Goal: Information Seeking & Learning: Learn about a topic

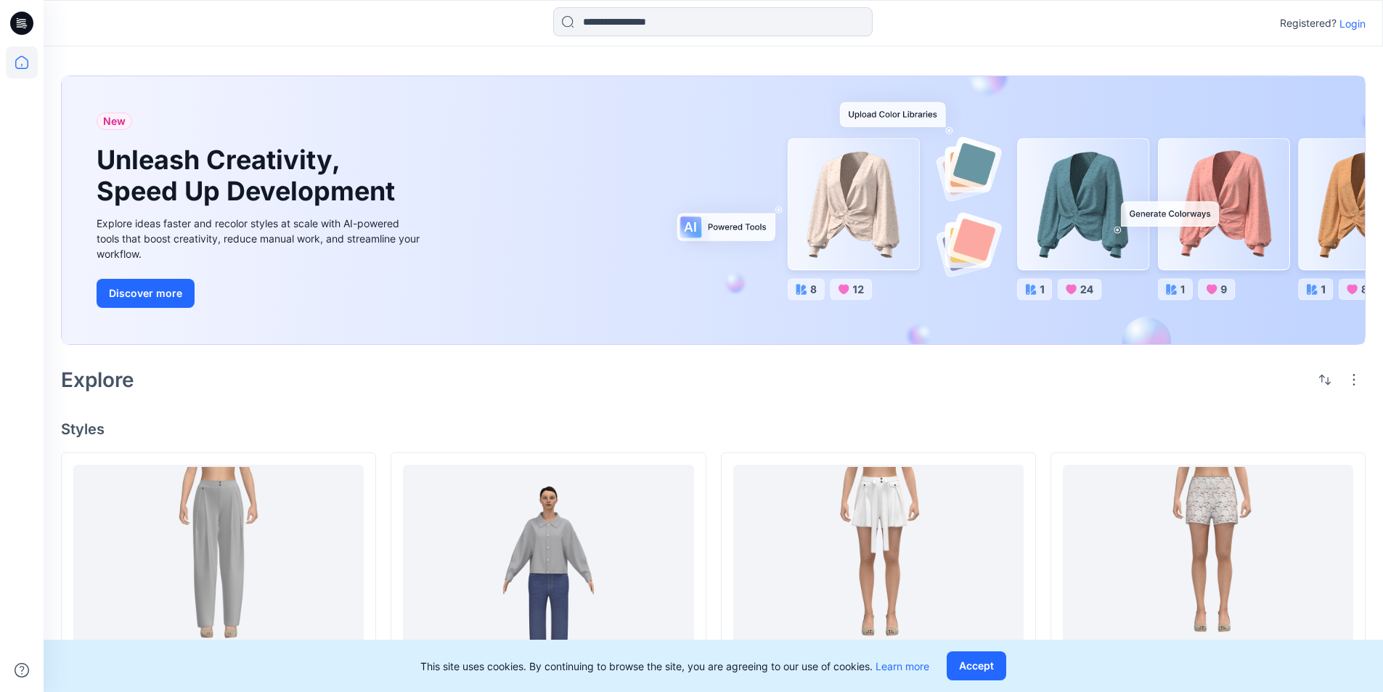
click at [1352, 26] on p "Login" at bounding box center [1352, 23] width 26 height 15
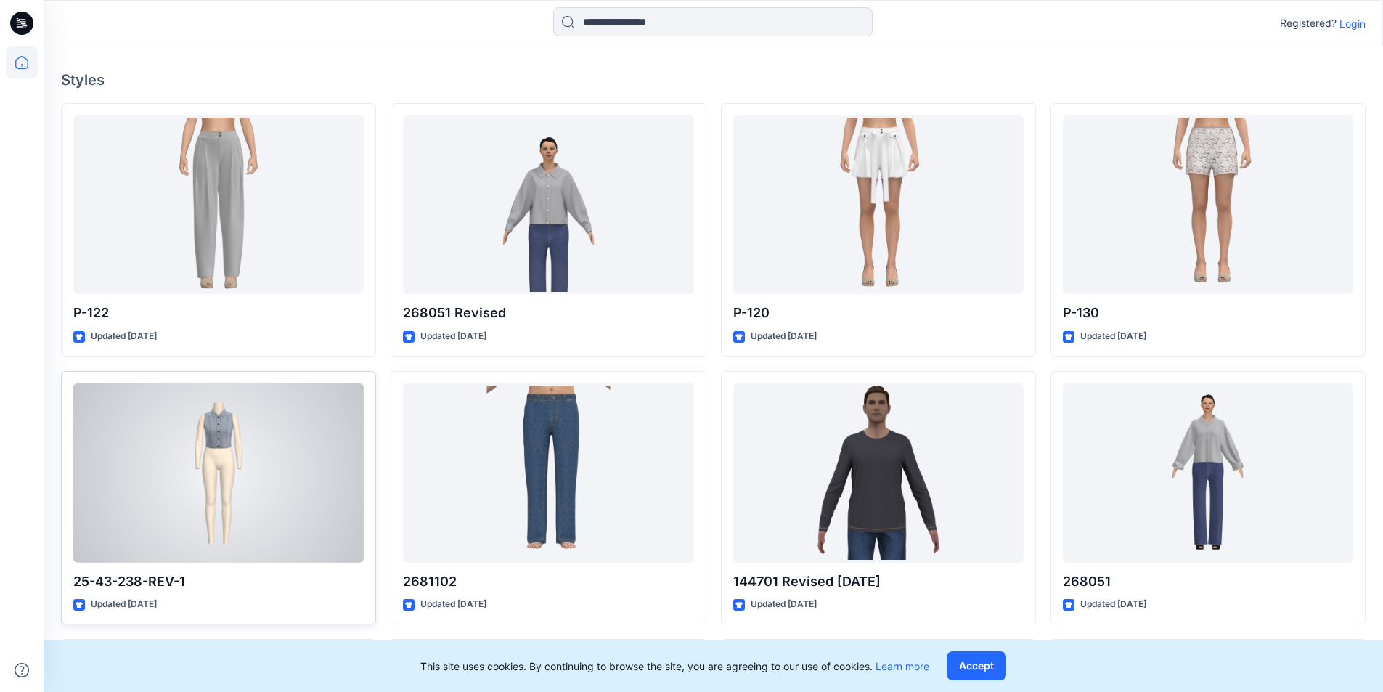
scroll to position [256, 0]
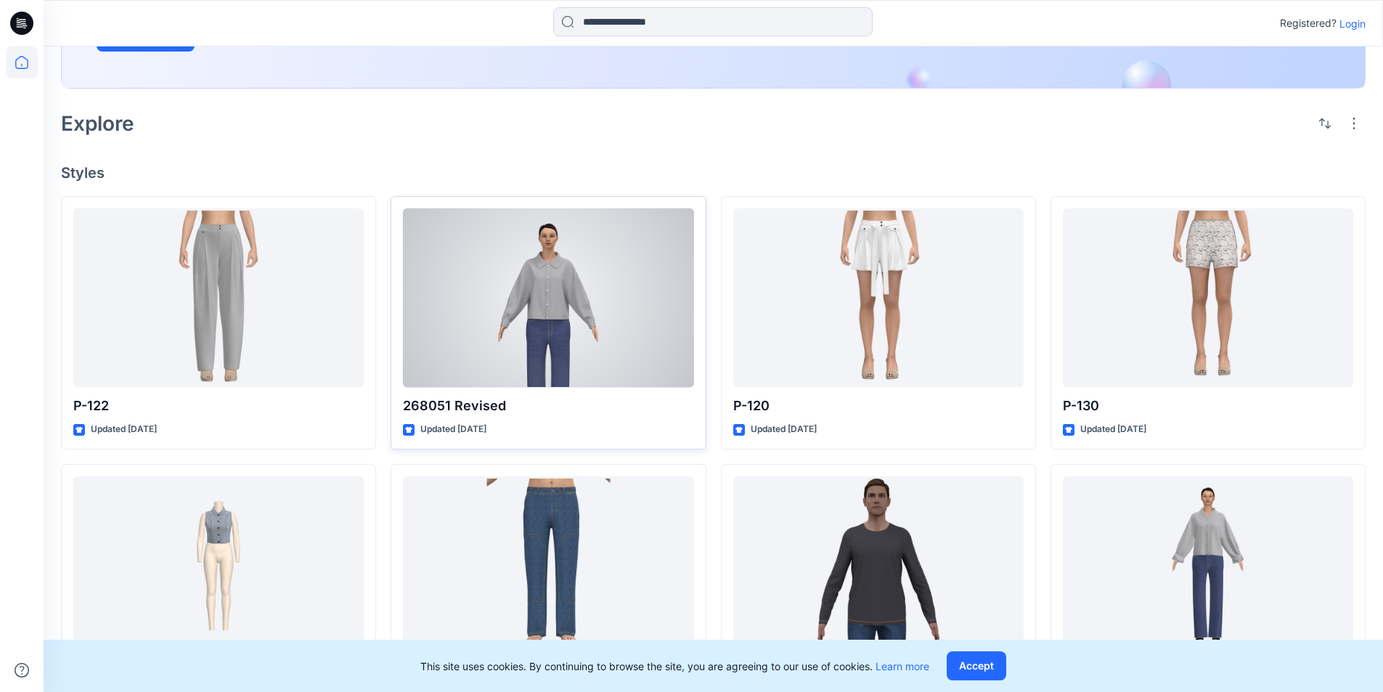
click at [542, 326] on div at bounding box center [548, 297] width 290 height 179
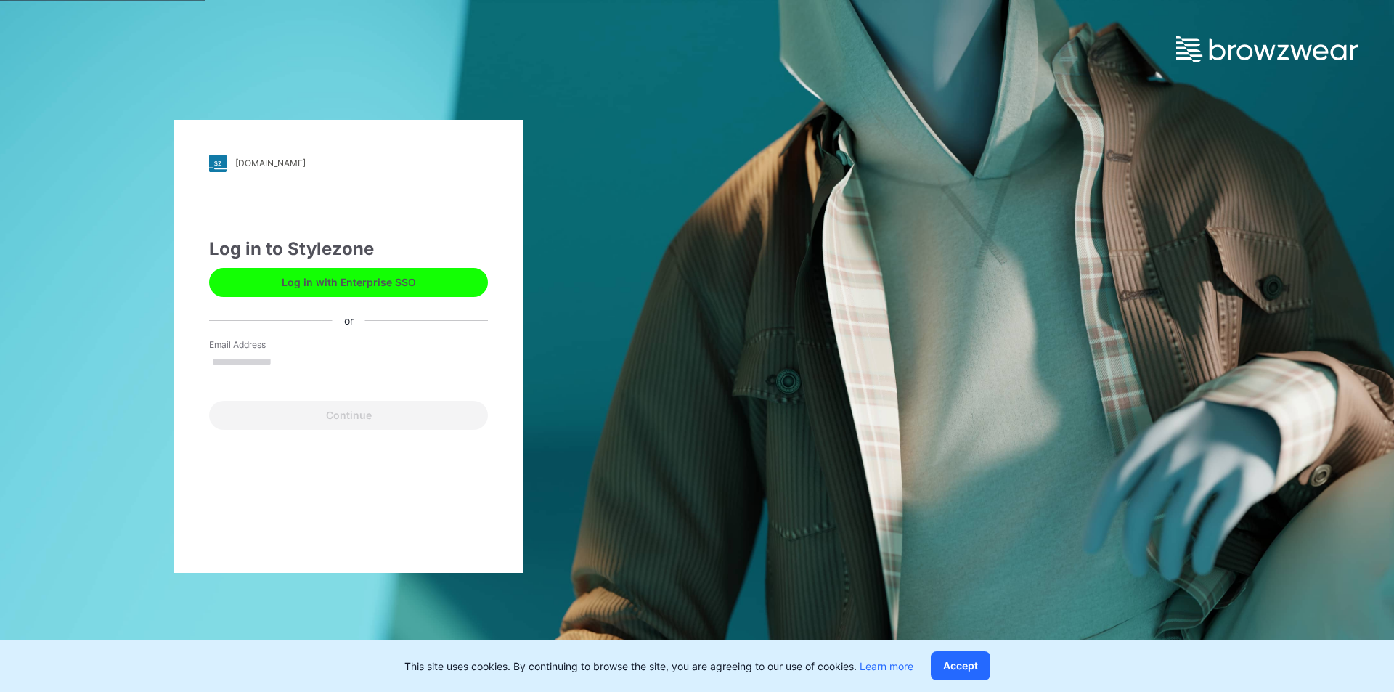
click at [237, 361] on input "Email Address" at bounding box center [348, 362] width 279 height 22
type input "**********"
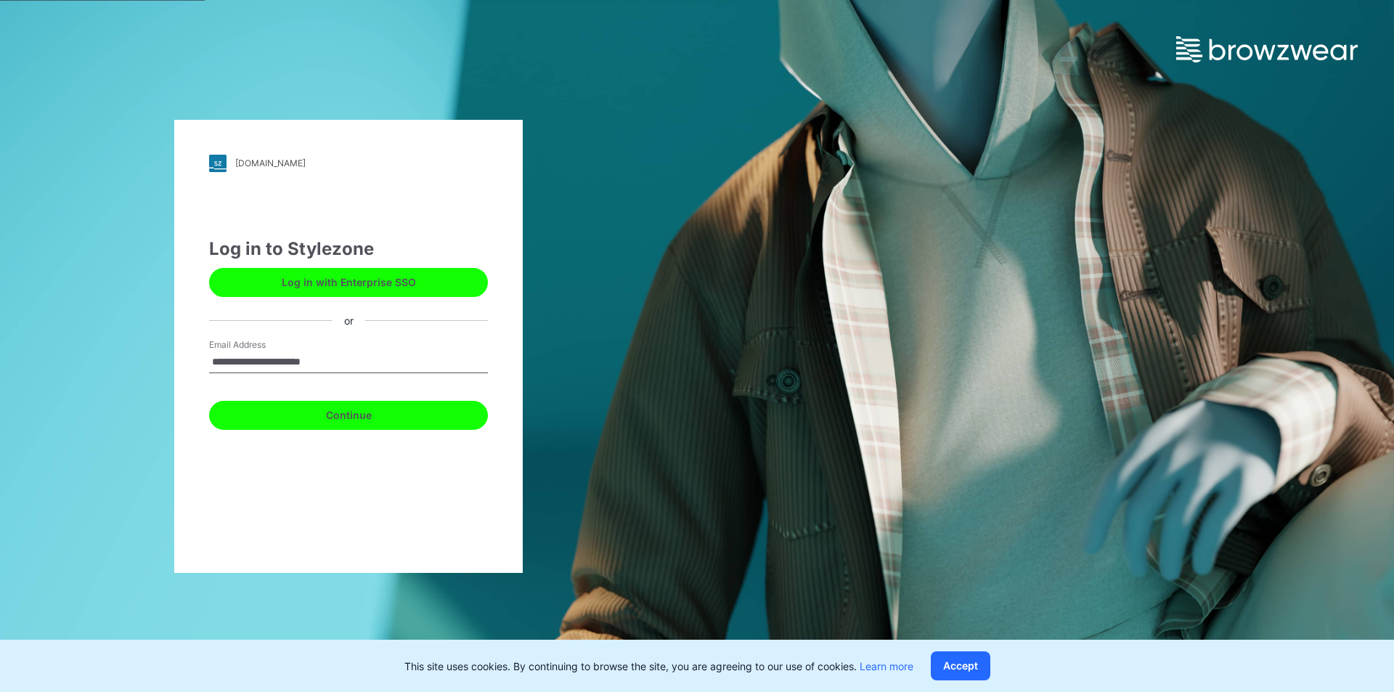
click at [318, 417] on button "Continue" at bounding box center [348, 415] width 279 height 29
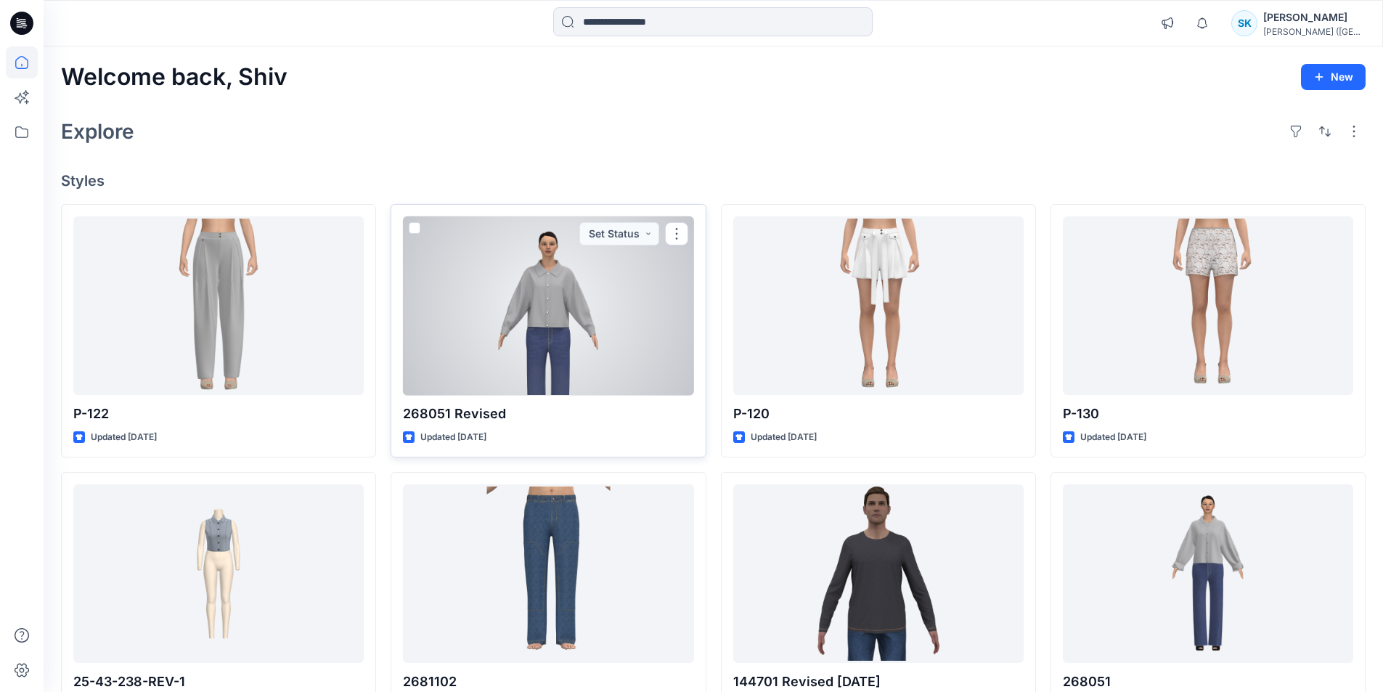
click at [541, 298] on div at bounding box center [548, 305] width 290 height 179
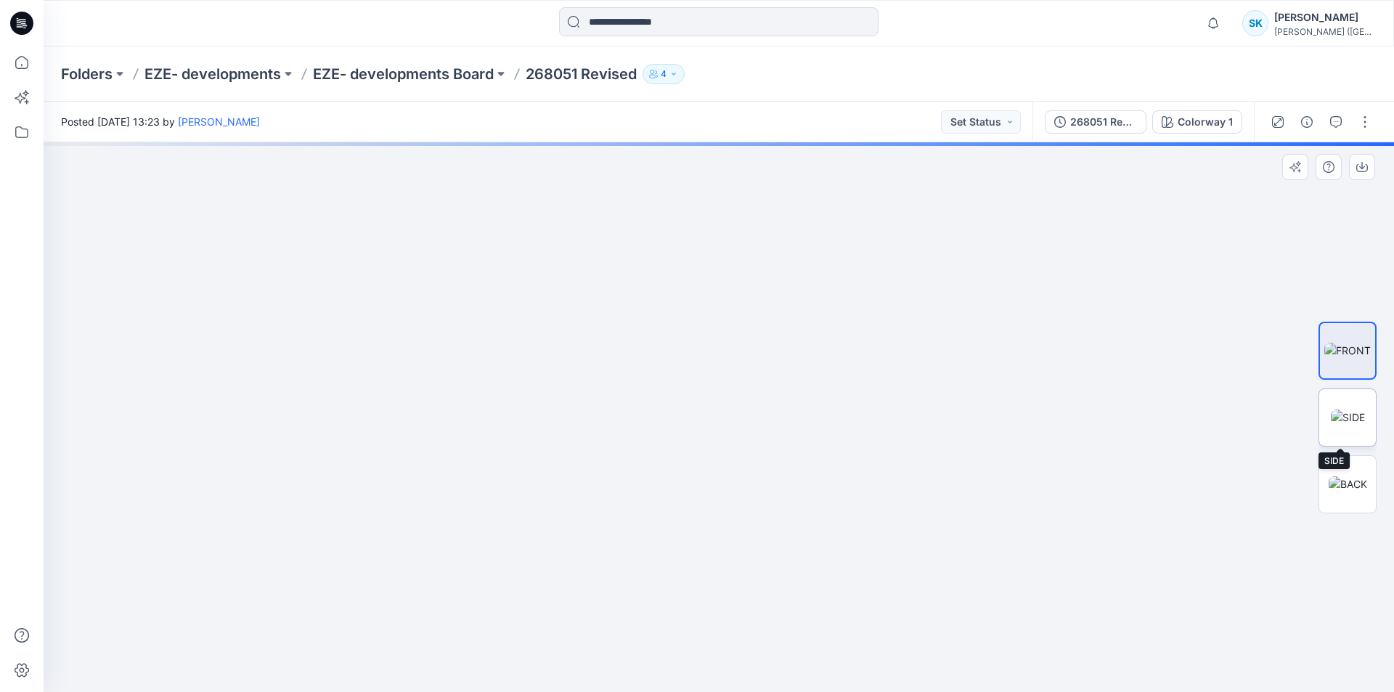
click at [1344, 413] on img at bounding box center [1347, 416] width 34 height 15
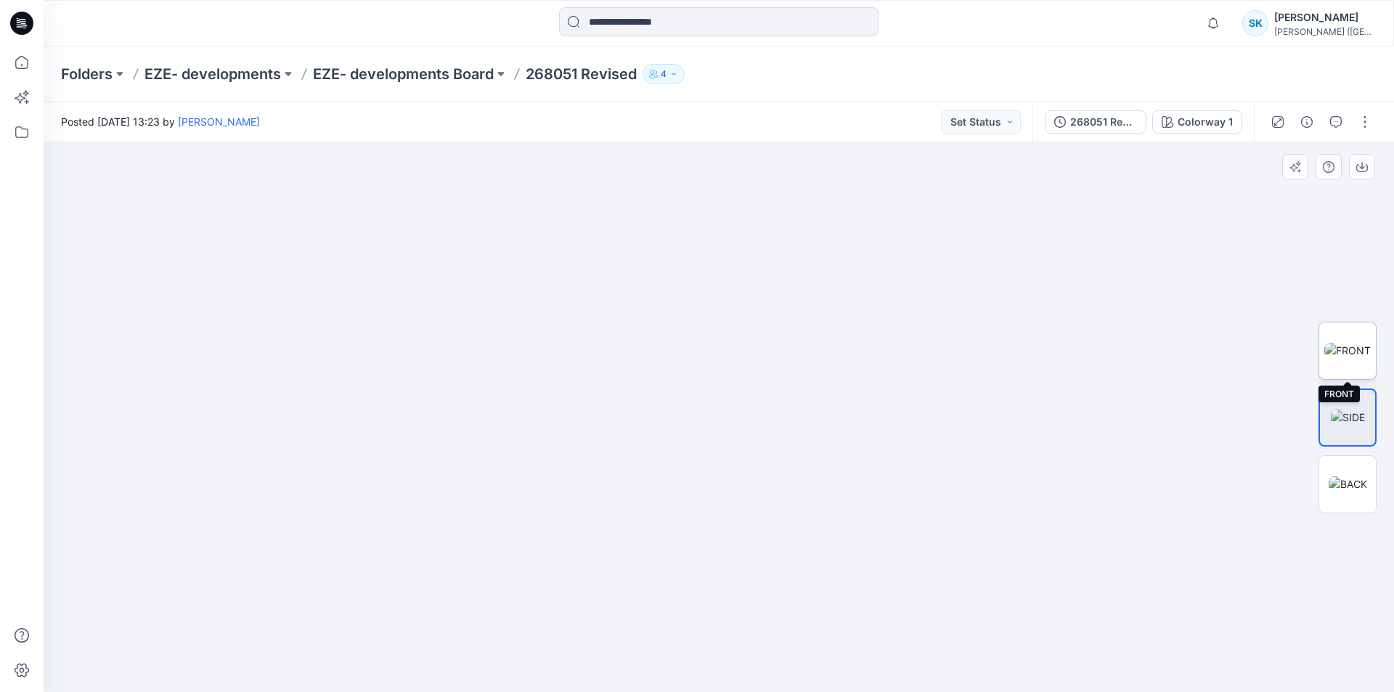
click at [1363, 358] on img at bounding box center [1347, 350] width 46 height 15
click at [1343, 420] on img at bounding box center [1347, 416] width 34 height 15
click at [1351, 488] on img at bounding box center [1347, 483] width 38 height 15
click at [1369, 350] on img at bounding box center [1347, 350] width 46 height 15
click at [1365, 348] on img at bounding box center [1347, 350] width 46 height 15
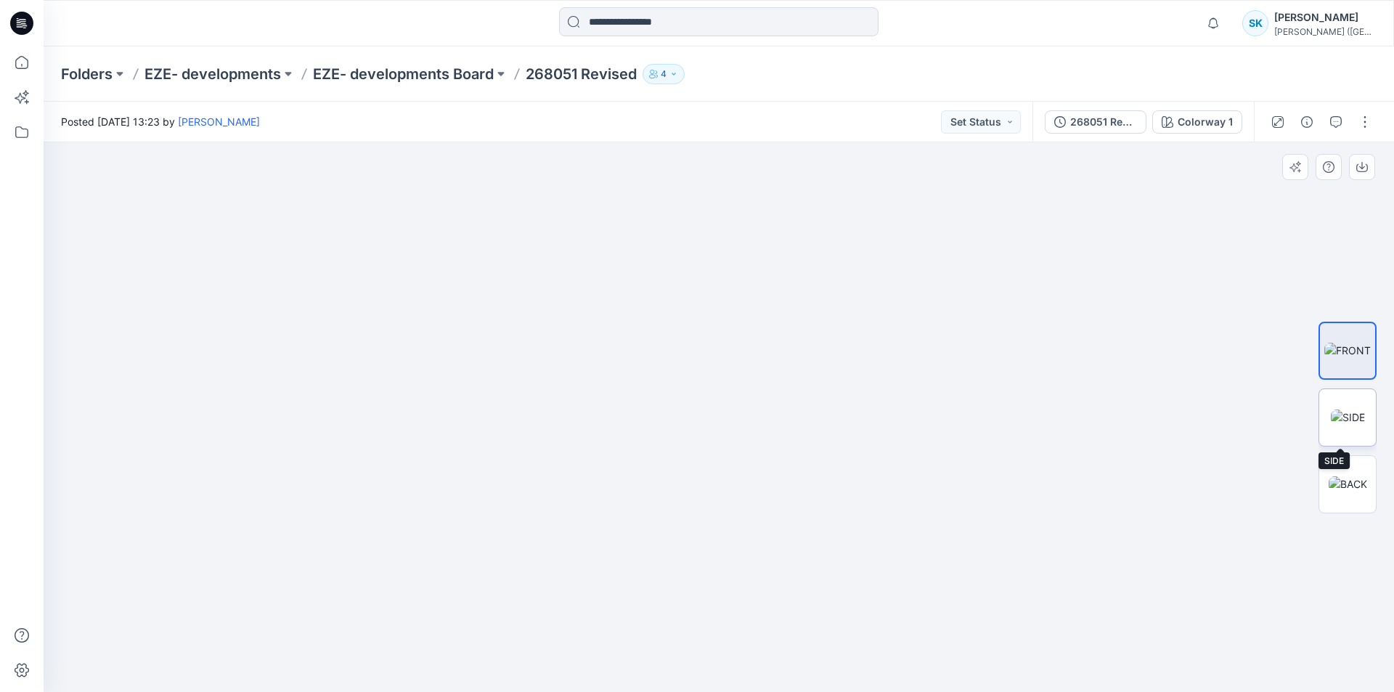
click at [1357, 412] on img at bounding box center [1347, 416] width 34 height 15
click at [1352, 488] on img at bounding box center [1347, 483] width 38 height 15
click at [1348, 354] on img at bounding box center [1347, 350] width 46 height 15
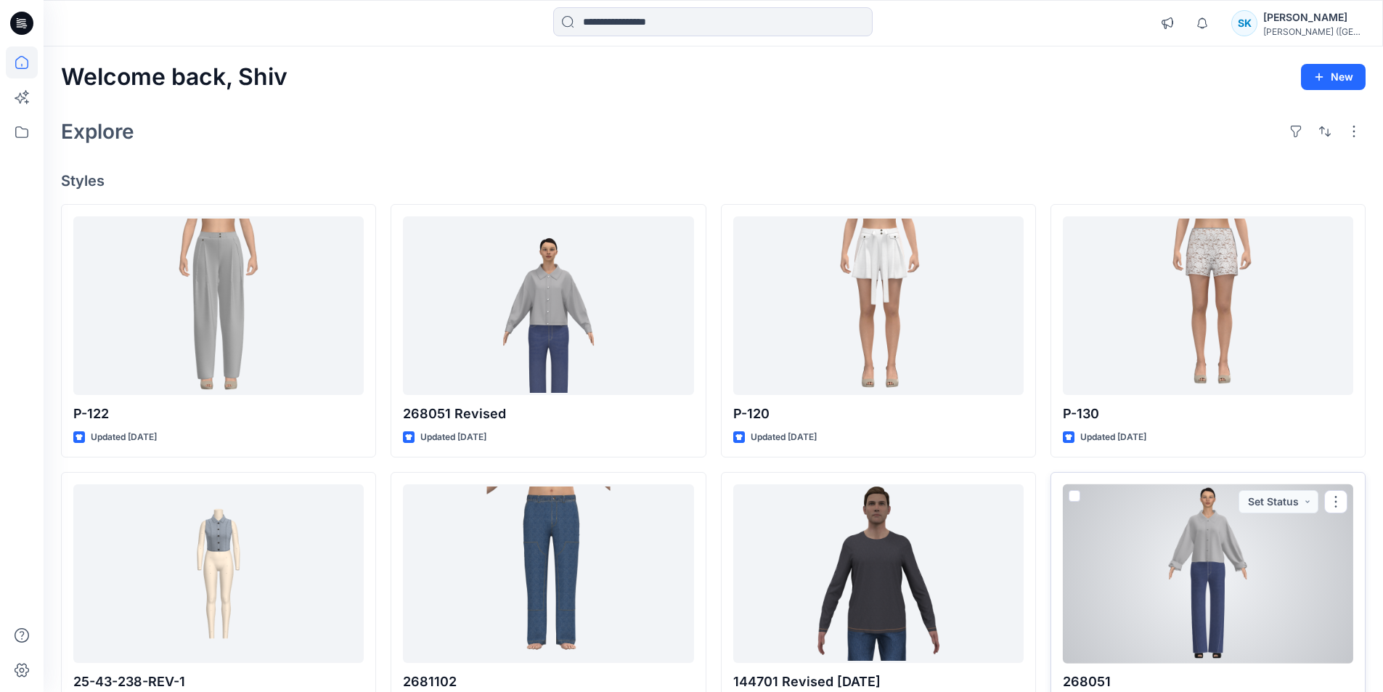
click at [1230, 552] on div at bounding box center [1208, 573] width 290 height 179
